Goal: Information Seeking & Learning: Learn about a topic

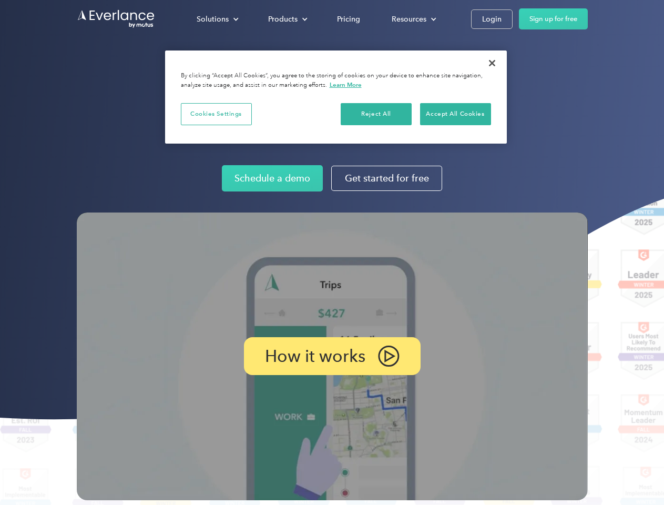
click at [332, 252] on img at bounding box center [332, 356] width 511 height 288
click at [217, 19] on div "Solutions" at bounding box center [213, 19] width 32 height 13
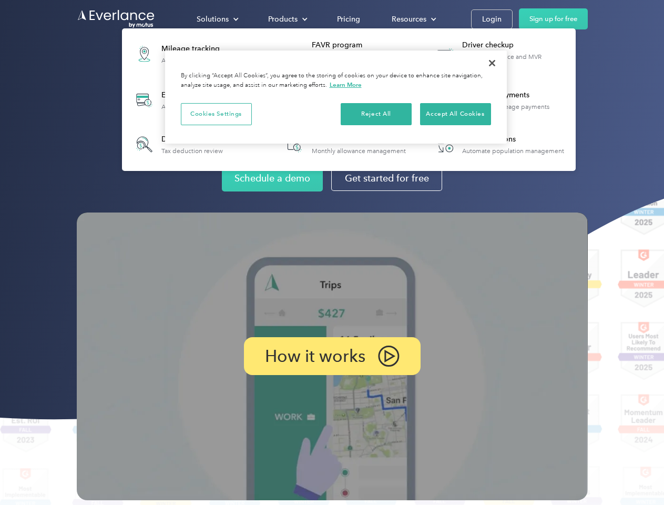
click at [287, 19] on div "Products" at bounding box center [282, 19] width 29 height 13
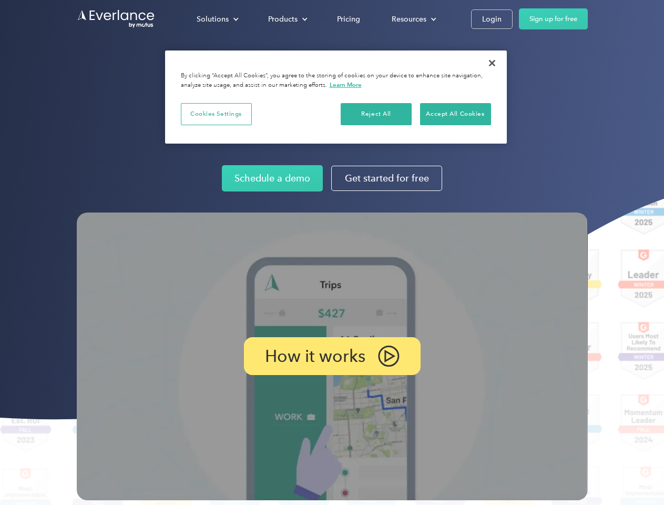
click at [413, 19] on div "Resources" at bounding box center [409, 19] width 35 height 13
click at [332, 356] on p "How it works" at bounding box center [315, 356] width 100 height 13
click at [216, 114] on button "Cookies Settings" at bounding box center [216, 114] width 71 height 22
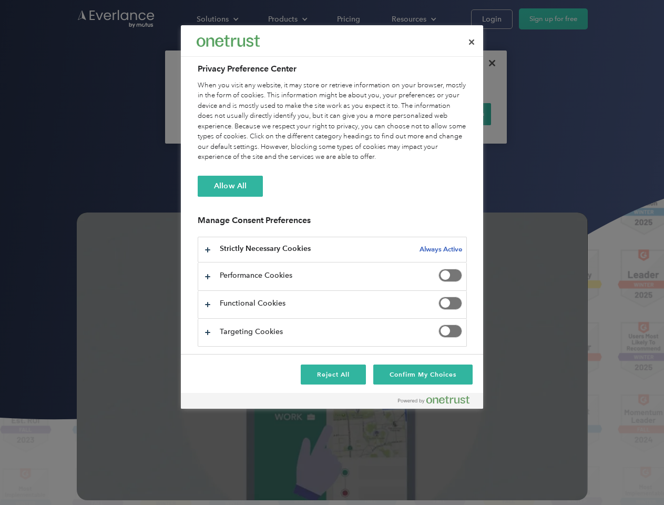
click at [377, 114] on div "When you visit any website, it may store or retrieve information on your browse…" at bounding box center [332, 121] width 269 height 82
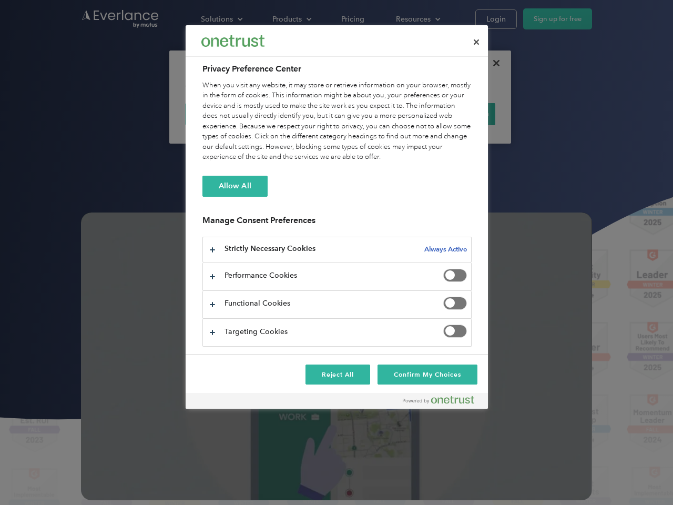
click at [455, 114] on div "When you visit any website, it may store or retrieve information on your browse…" at bounding box center [336, 121] width 269 height 82
click at [492, 63] on div at bounding box center [336, 252] width 673 height 505
